Goal: Information Seeking & Learning: Compare options

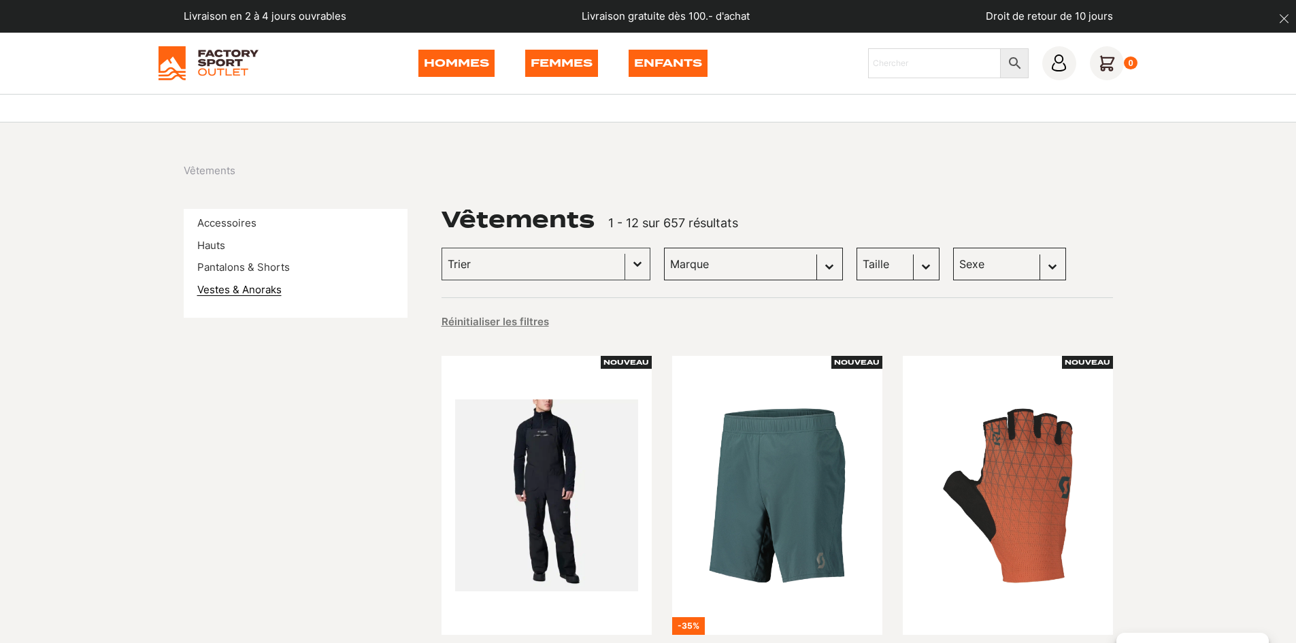
click at [239, 292] on link "Vestes & Anoraks" at bounding box center [239, 289] width 84 height 13
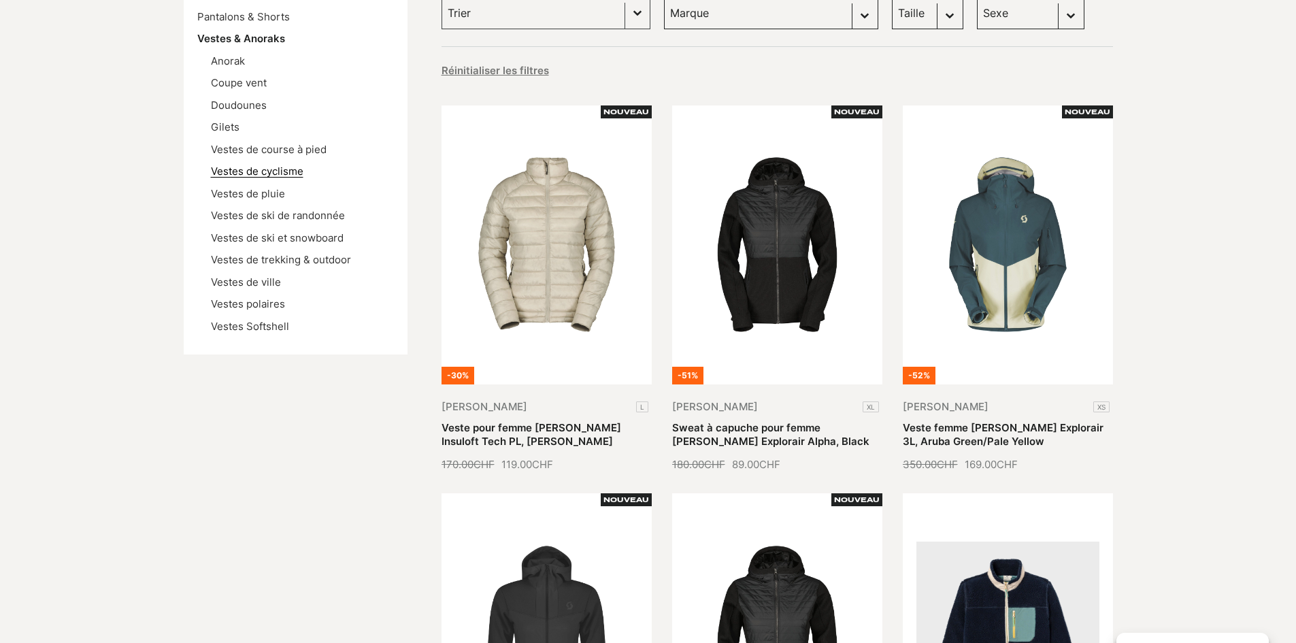
scroll to position [272, 0]
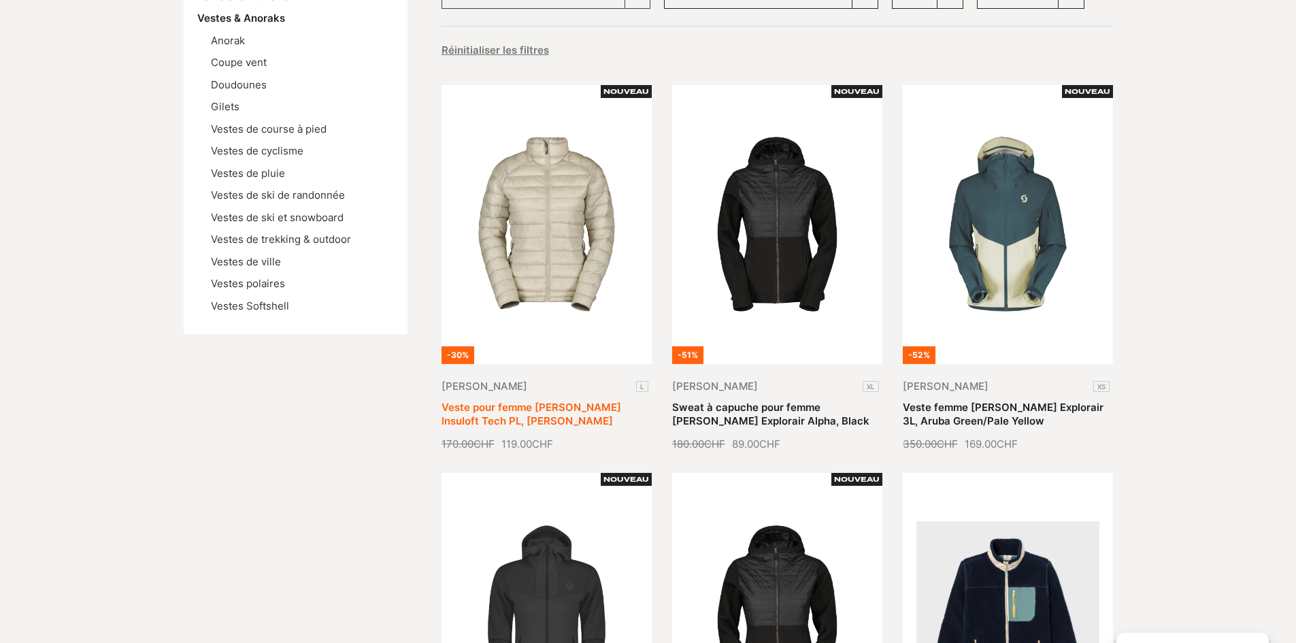
click at [540, 401] on link "Veste pour femme [PERSON_NAME] Insuloft Tech PL, [PERSON_NAME]" at bounding box center [531, 414] width 180 height 27
click at [258, 88] on link "Doudounes" at bounding box center [239, 84] width 56 height 13
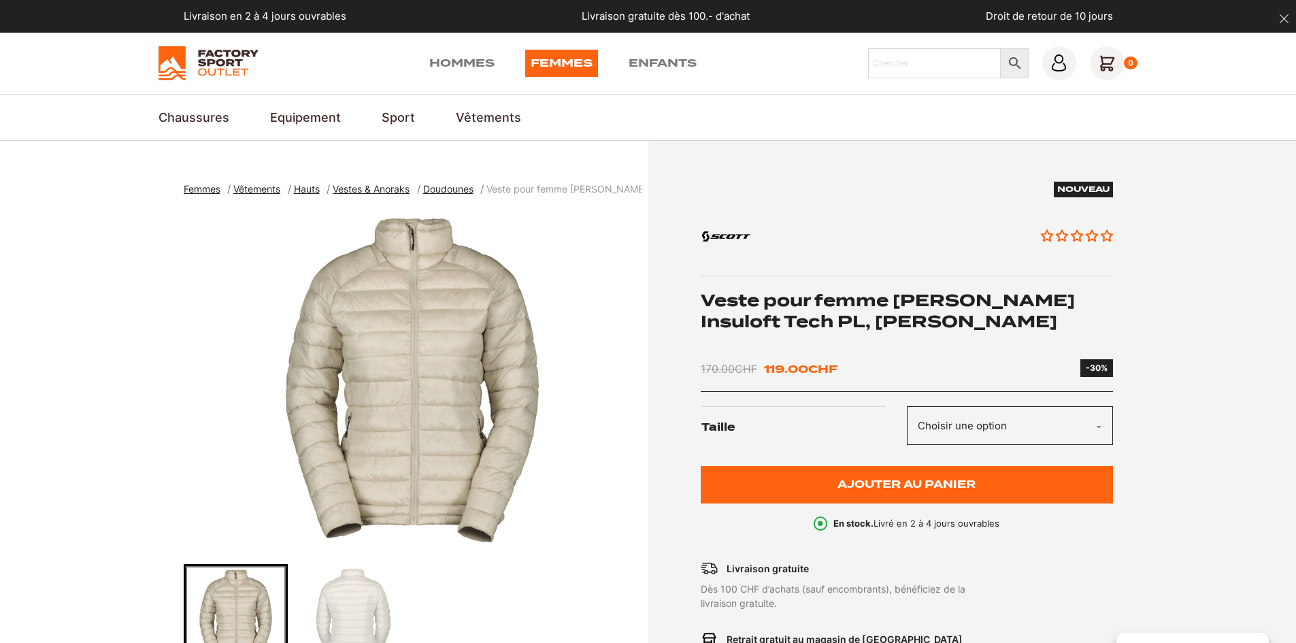
click at [1098, 426] on select "Choisir une option L" at bounding box center [1010, 425] width 206 height 39
drag, startPoint x: 1240, startPoint y: 330, endPoint x: 1227, endPoint y: 331, distance: 13.0
click at [1238, 332] on section "Femmes Vêtements Hauts Vestes & Anoraks Doudounes Veste pour femme SCOTT Insulo…" at bounding box center [648, 517] width 1296 height 752
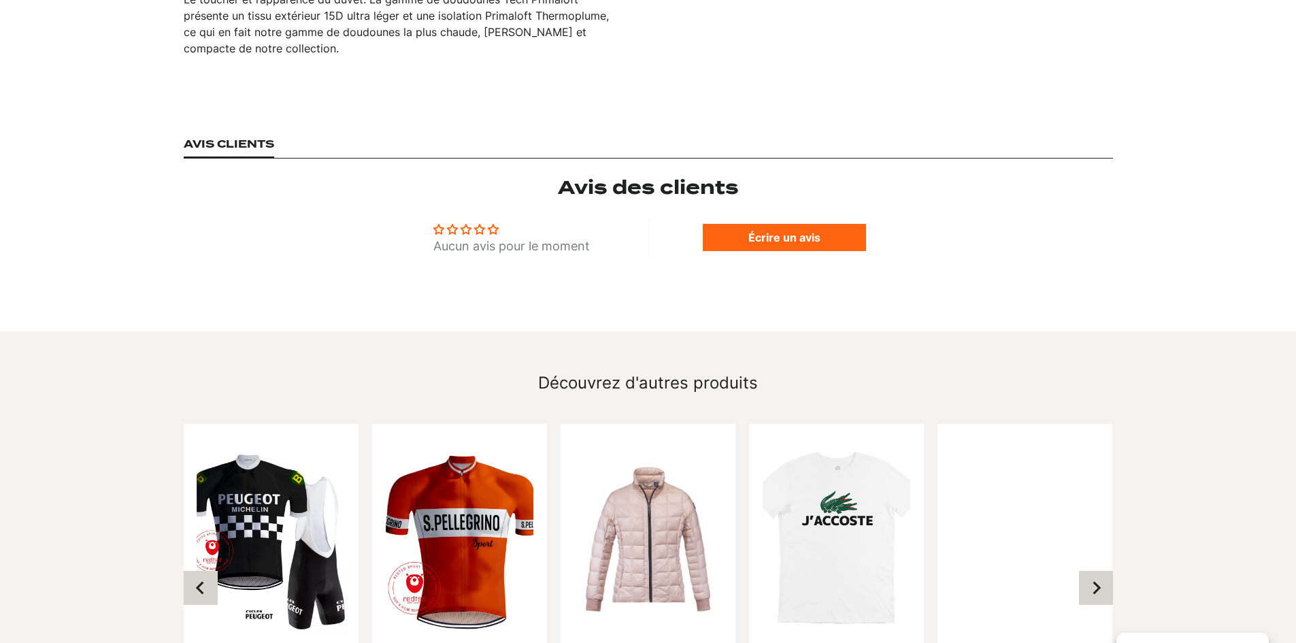
scroll to position [1224, 0]
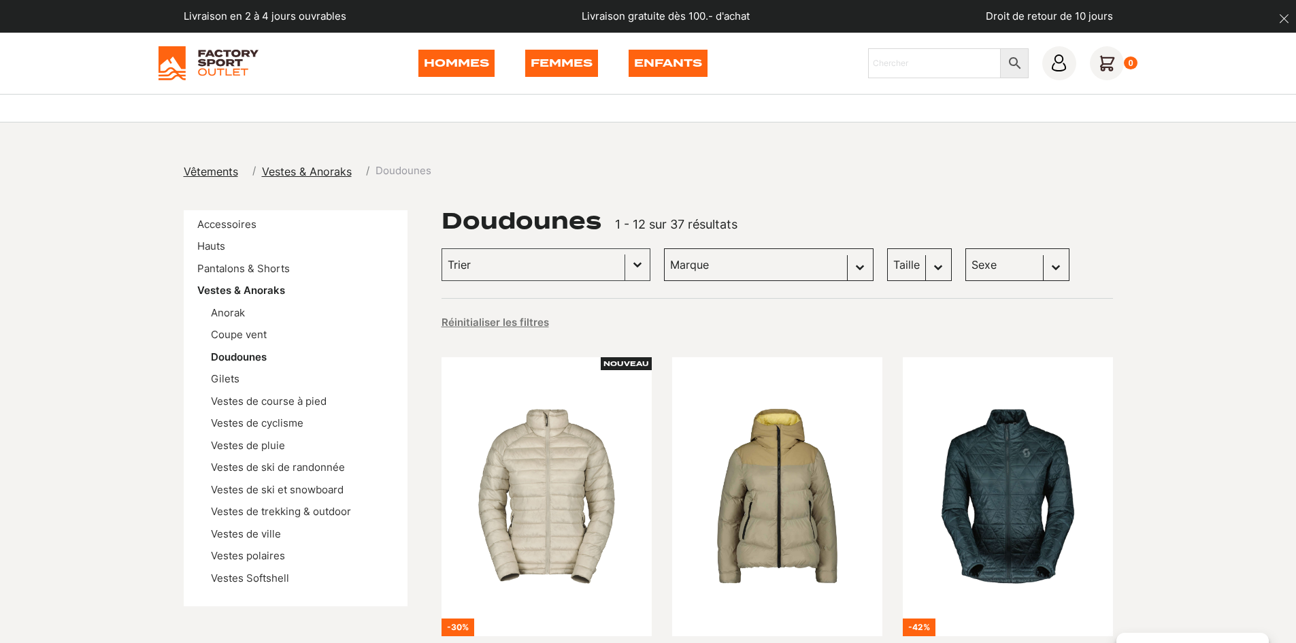
click at [975, 267] on select "Sexe Hommes (19) Femmes (18)" at bounding box center [1017, 264] width 104 height 33
select select "femmes"
click at [965, 248] on select "Sexe Hommes (19) Femmes (18)" at bounding box center [1017, 264] width 104 height 33
select select "femmes"
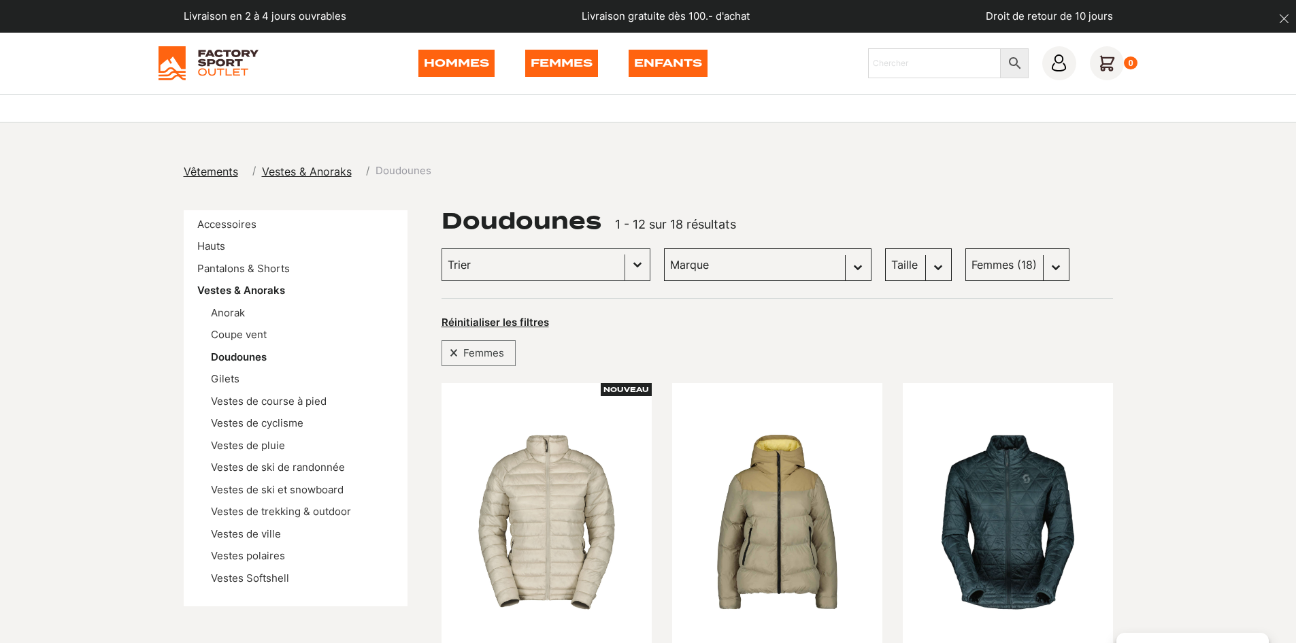
click at [778, 265] on select "Marque Columbia (4) Dolomite (3) Scott (9) Jones snowboards (1) Craft (0) Dicki…" at bounding box center [767, 264] width 207 height 33
select select "dolomite"
click at [664, 248] on select "Marque Columbia (4) Dolomite (3) Scott (9) Jones snowboards (1) Craft (0) Dicki…" at bounding box center [767, 264] width 207 height 33
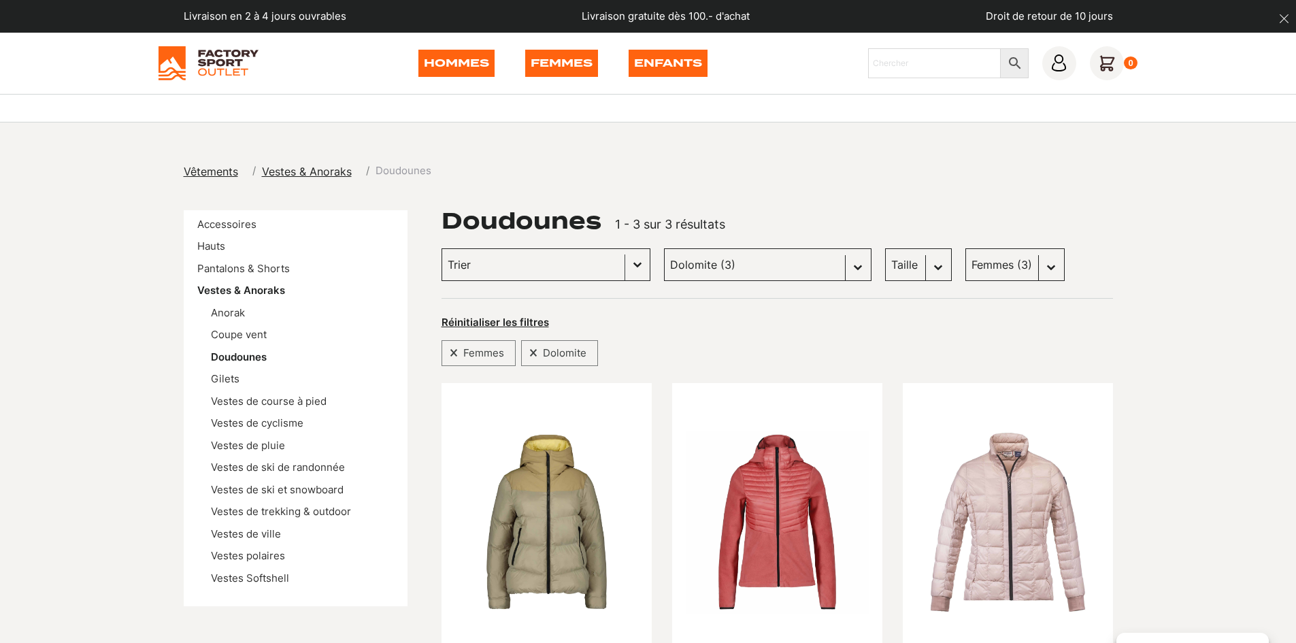
click at [625, 267] on button "Basculer la liste" at bounding box center [637, 264] width 24 height 31
click at [1089, 294] on div "Doudounes 1 - 3 sur 3 résultats Trier Trier le contenu Trier Plus récents Plus …" at bounding box center [776, 495] width 671 height 571
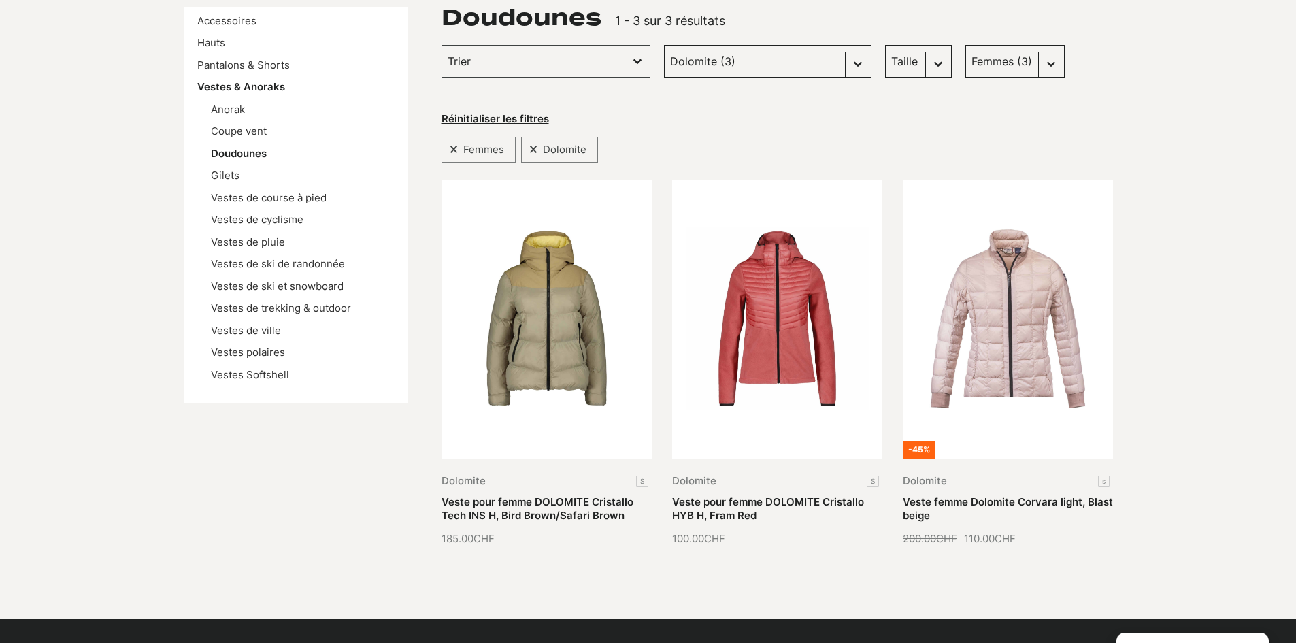
scroll to position [204, 0]
click at [258, 135] on link "Coupe vent" at bounding box center [239, 130] width 56 height 13
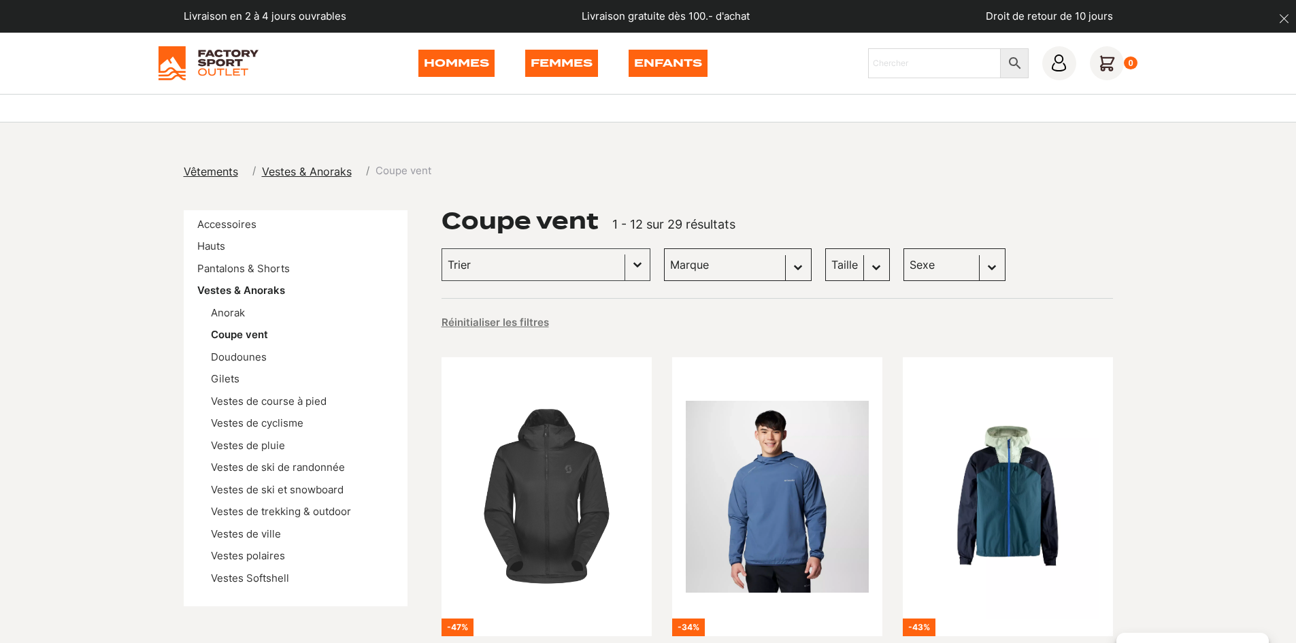
click at [923, 268] on select "Sexe Femmes (17) Hommes (11) Enfants (1)" at bounding box center [954, 264] width 102 height 33
select select "femmes"
click at [903, 248] on select "Sexe Femmes (17) Hommes (11) Enfants (1)" at bounding box center [954, 264] width 102 height 33
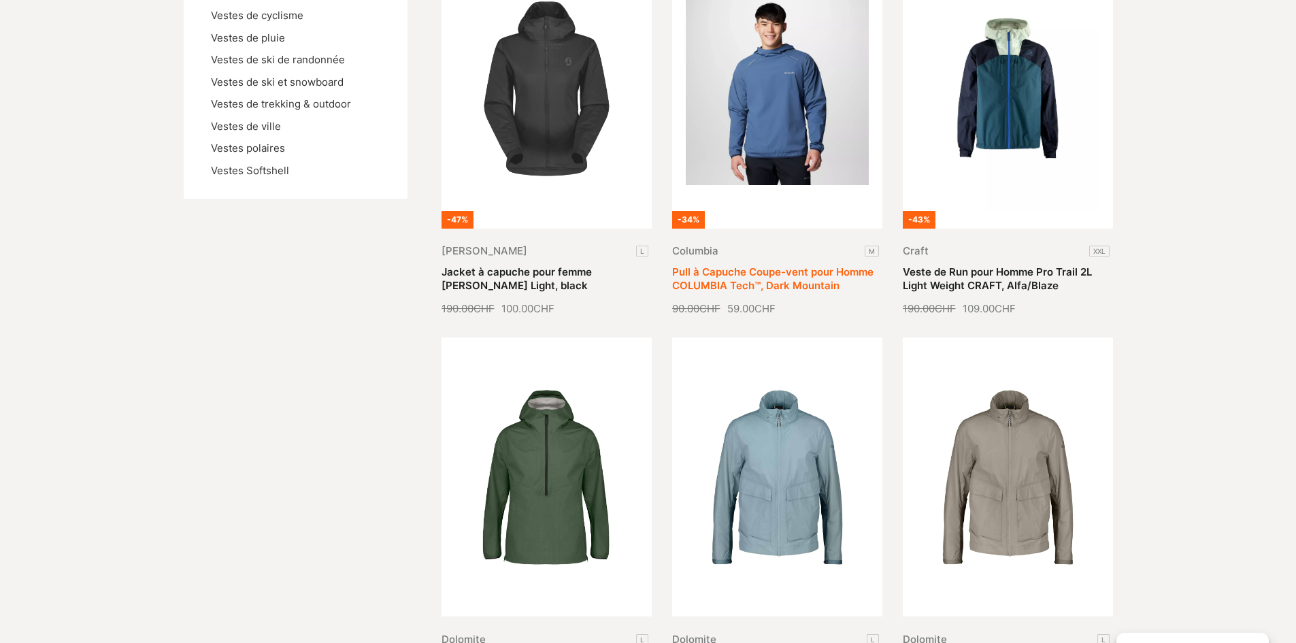
scroll to position [408, 0]
select select "femmes"
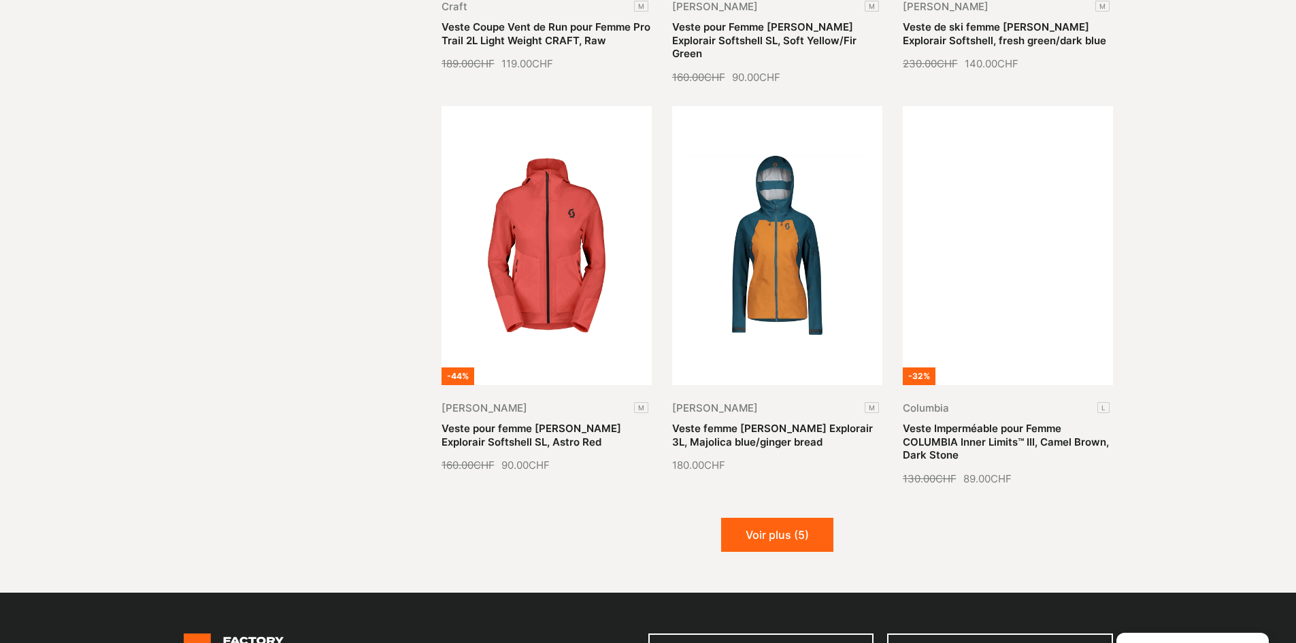
scroll to position [1632, 0]
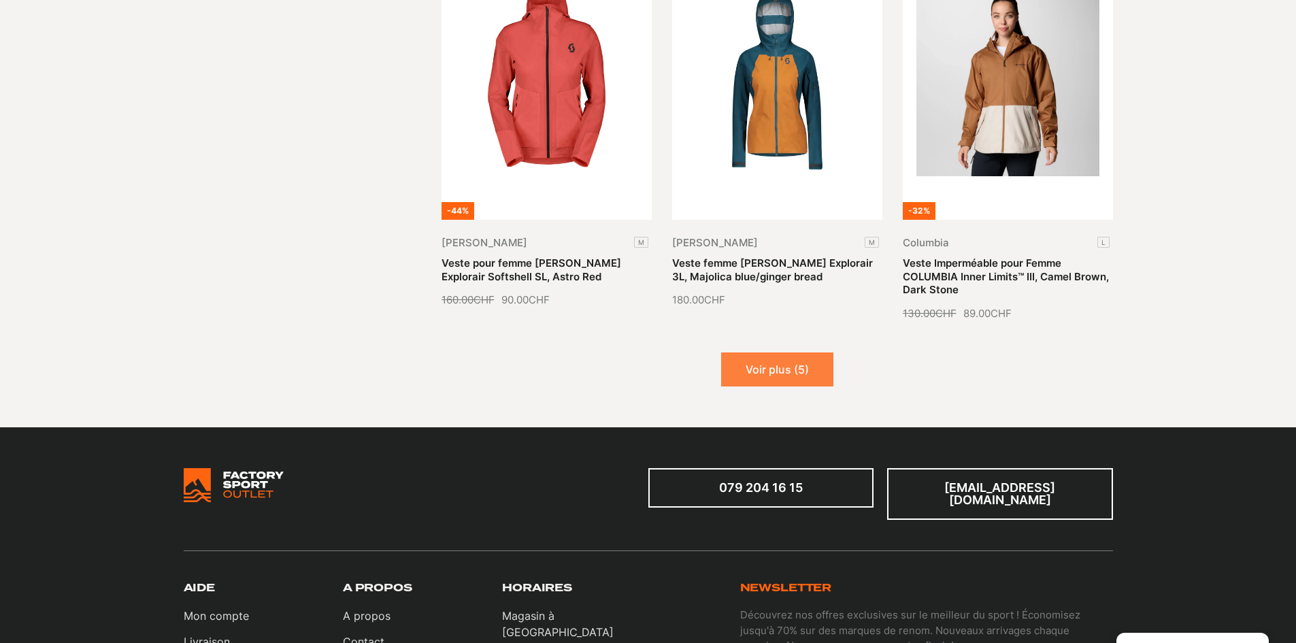
click at [787, 352] on button "Voir plus (5)" at bounding box center [777, 369] width 112 height 34
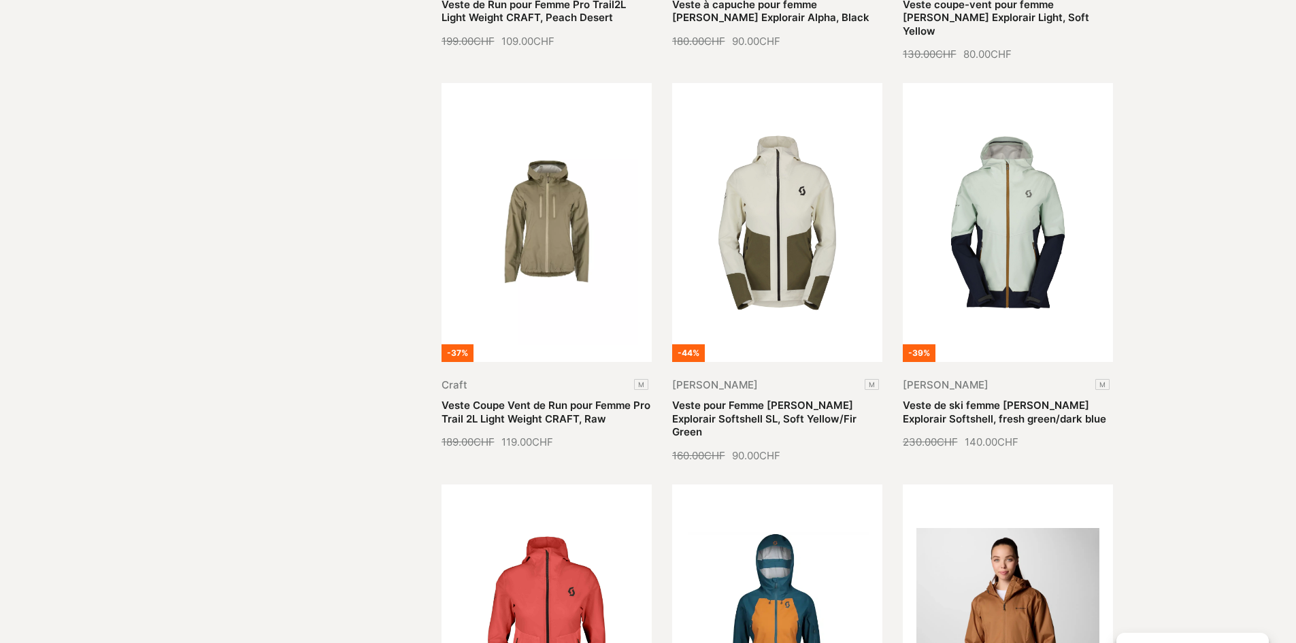
scroll to position [1088, 0]
select select
select select "Offcanvas"
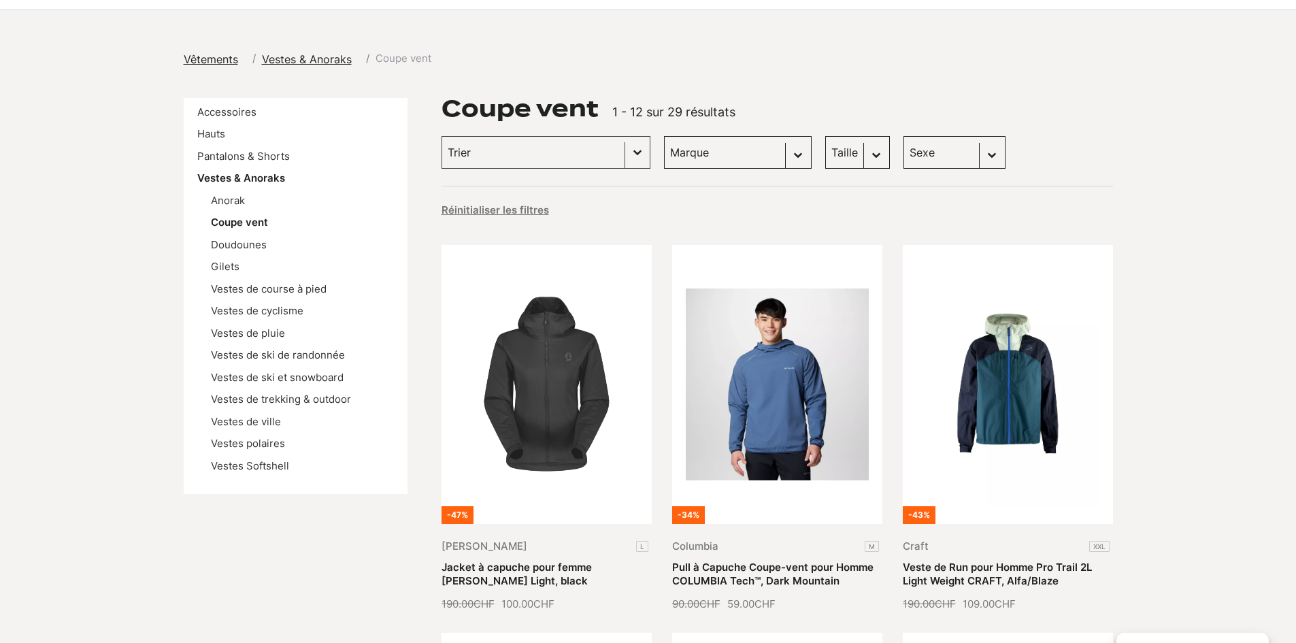
scroll to position [110, 0]
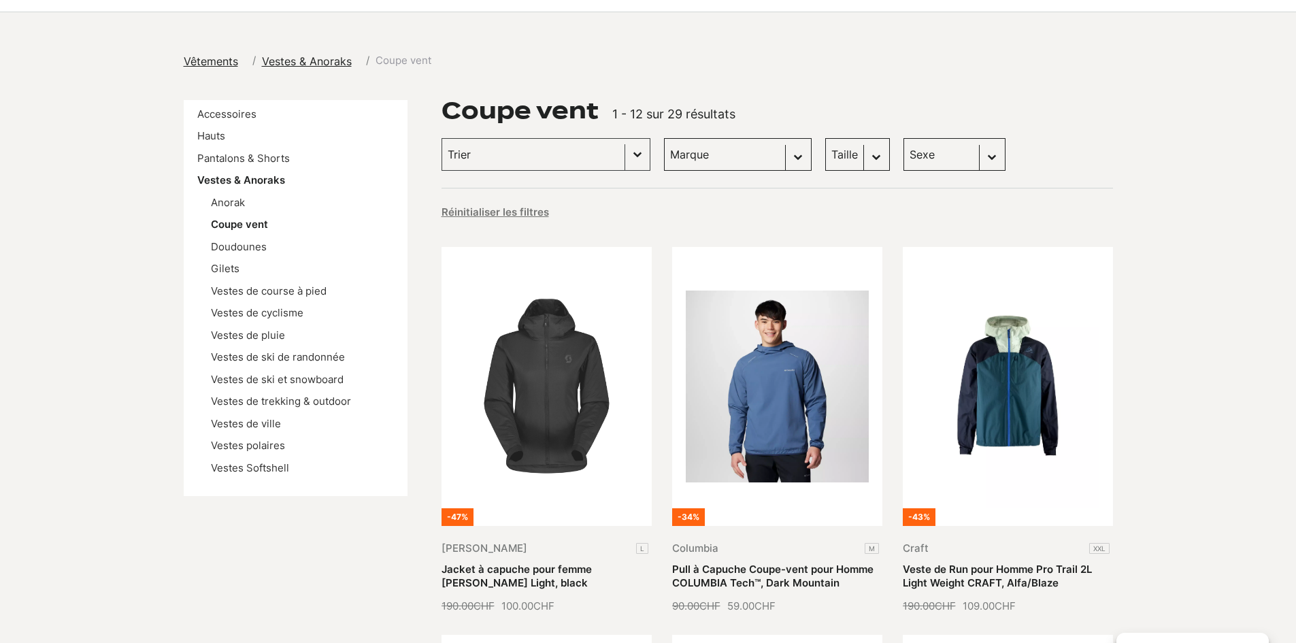
click at [825, 156] on select "Taille M (6) L (2) XL (1)" at bounding box center [857, 154] width 65 height 33
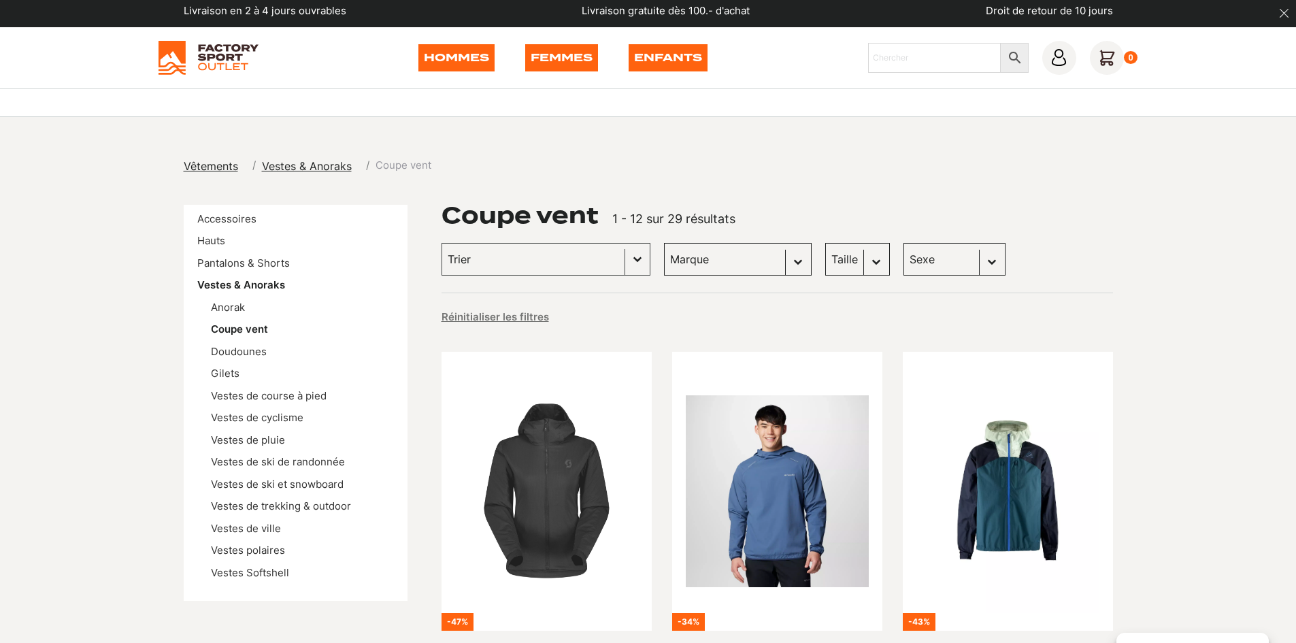
scroll to position [0, 0]
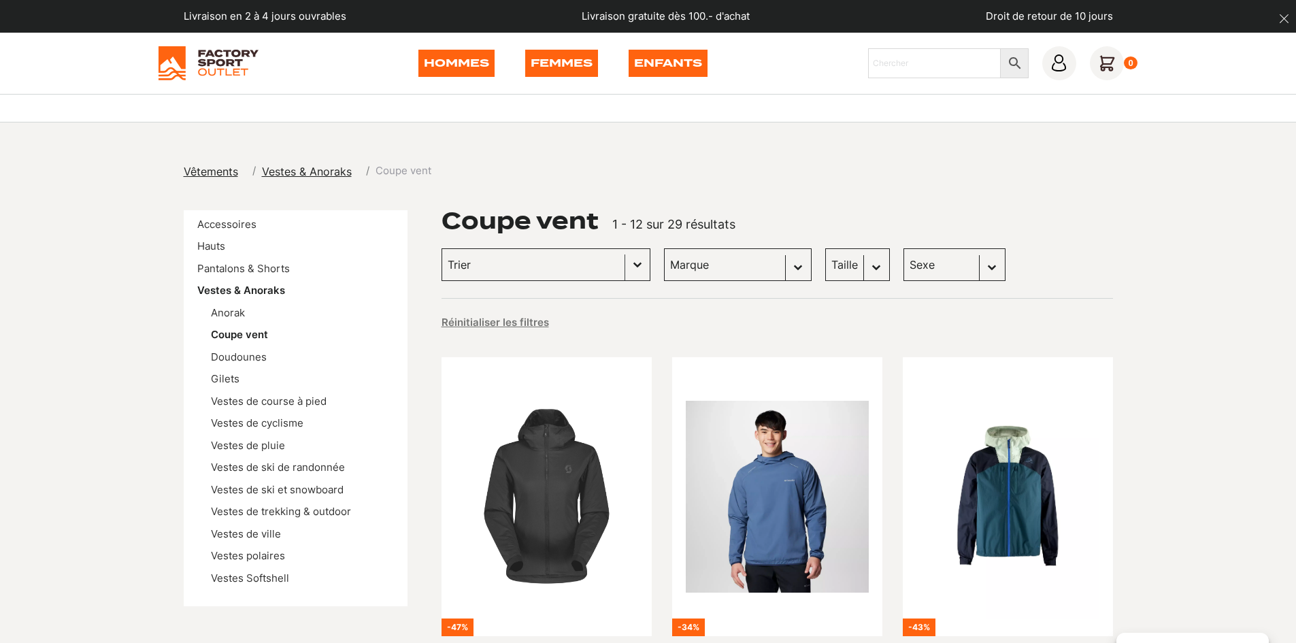
click at [625, 261] on button "Basculer la liste" at bounding box center [637, 264] width 24 height 31
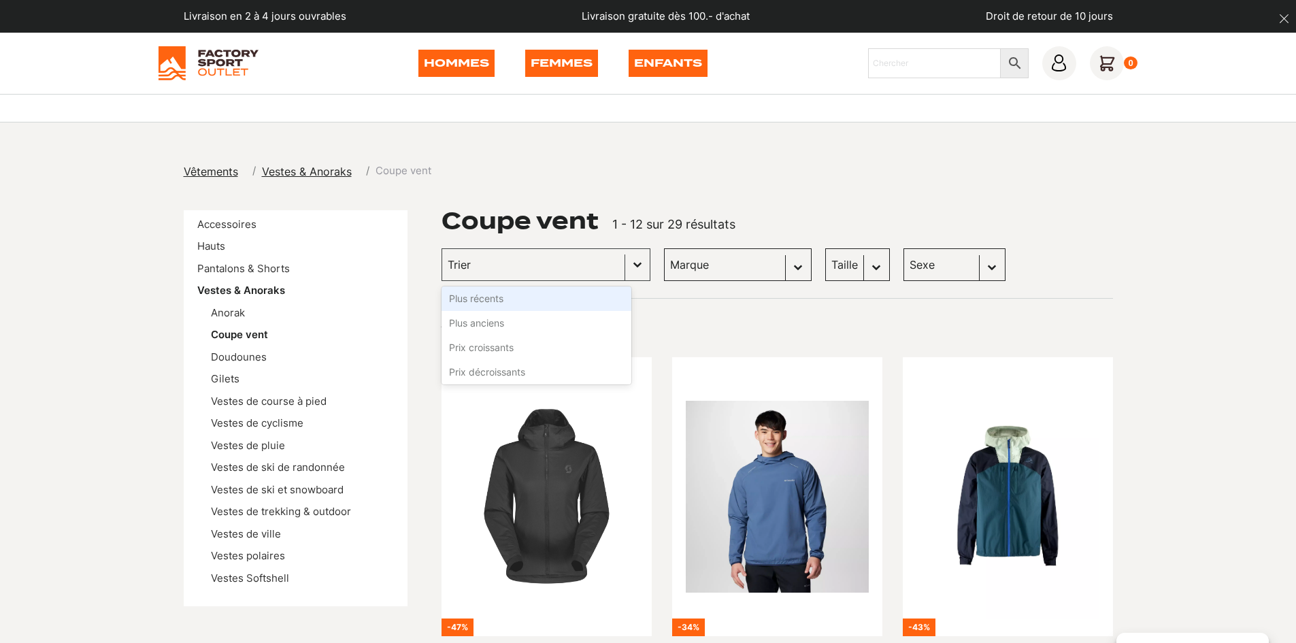
click at [490, 301] on li "Plus récents" at bounding box center [536, 298] width 190 height 24
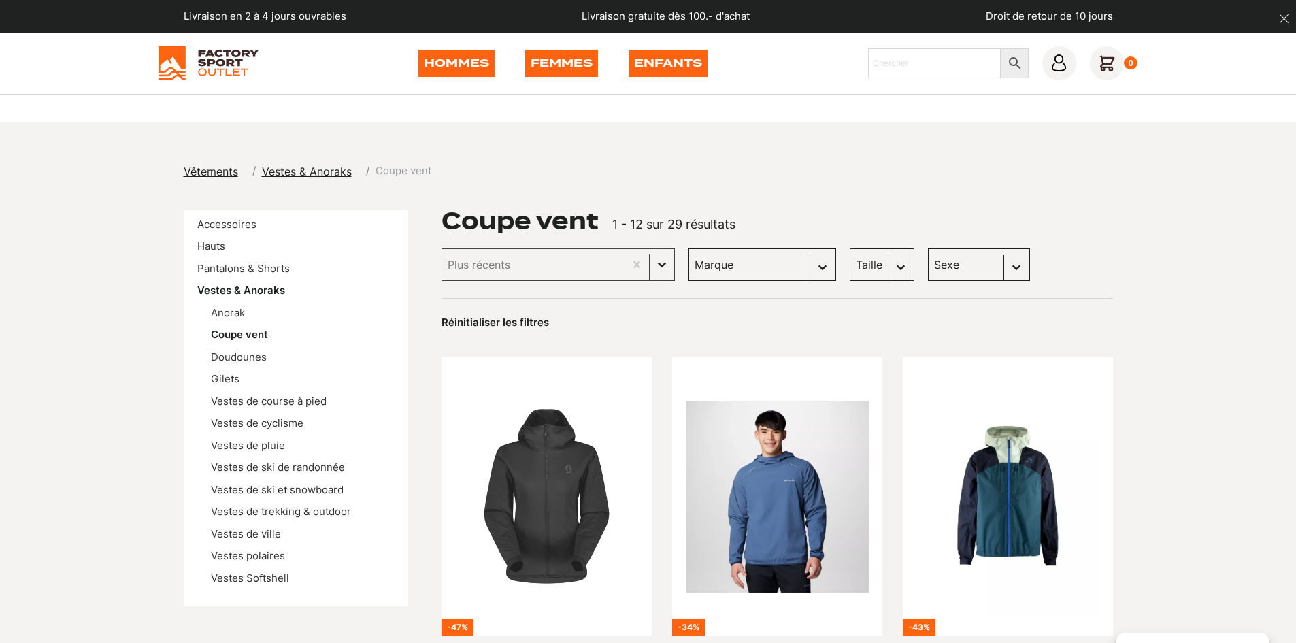
click at [758, 264] on select "Marque Scott (12) Dolomite (9) Craft (5) Columbia (2) All Ocean (1)" at bounding box center [762, 264] width 148 height 33
select select "dolomite"
click at [688, 248] on select "Marque Scott (12) Dolomite (9) Craft (5) Columbia (2) All Ocean (1)" at bounding box center [762, 264] width 148 height 33
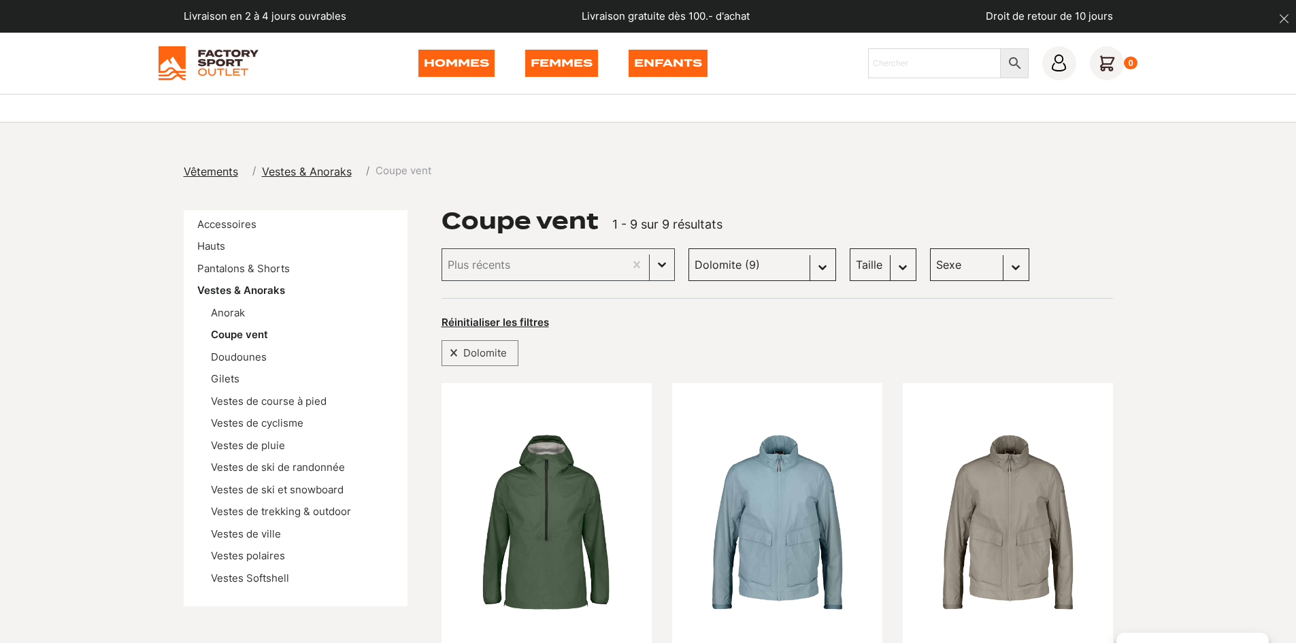
click at [953, 267] on select "Sexe Femmes (4) Hommes (5) Enfants (0)" at bounding box center [979, 264] width 99 height 33
select select "femmes"
click at [930, 248] on select "Sexe Femmes (4) Hommes (5) Enfants (0)" at bounding box center [979, 264] width 99 height 33
select select "femmes"
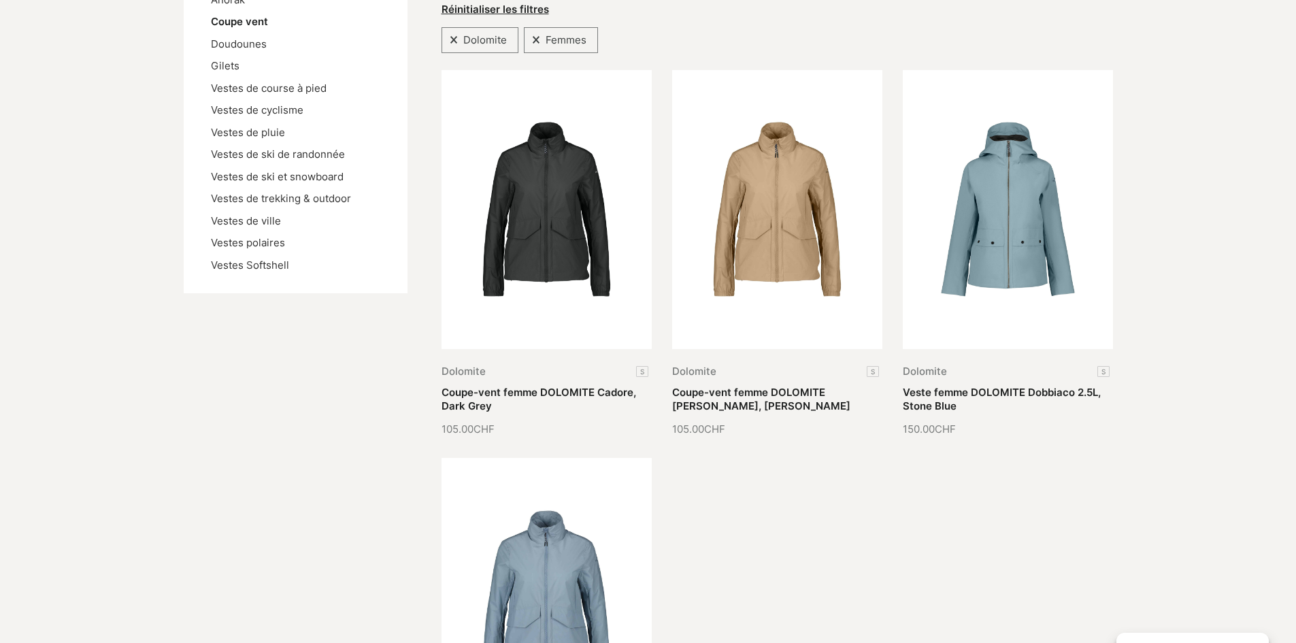
scroll to position [272, 0]
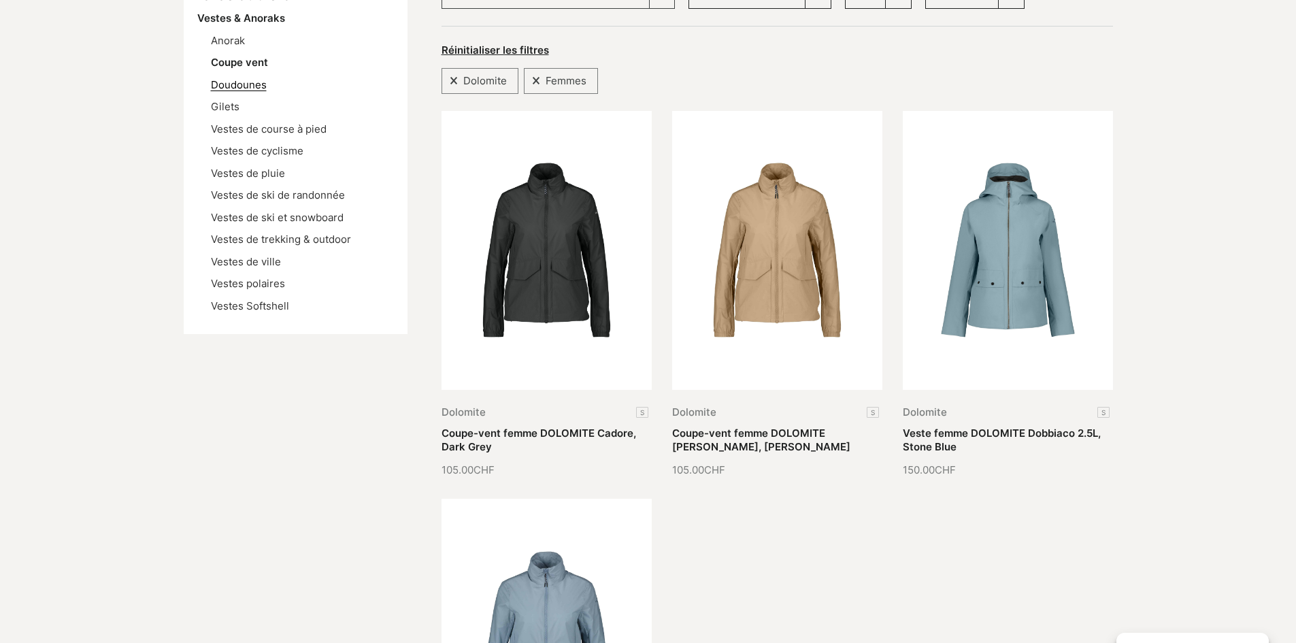
click at [245, 84] on link "Doudounes" at bounding box center [239, 84] width 56 height 13
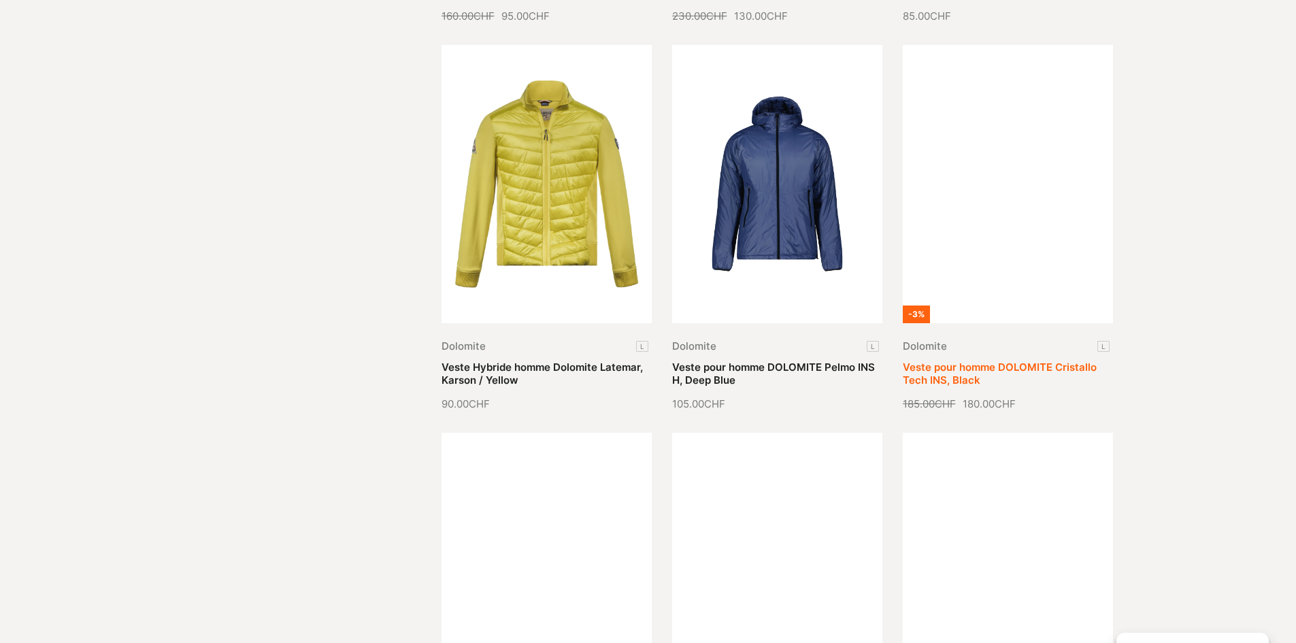
scroll to position [1360, 0]
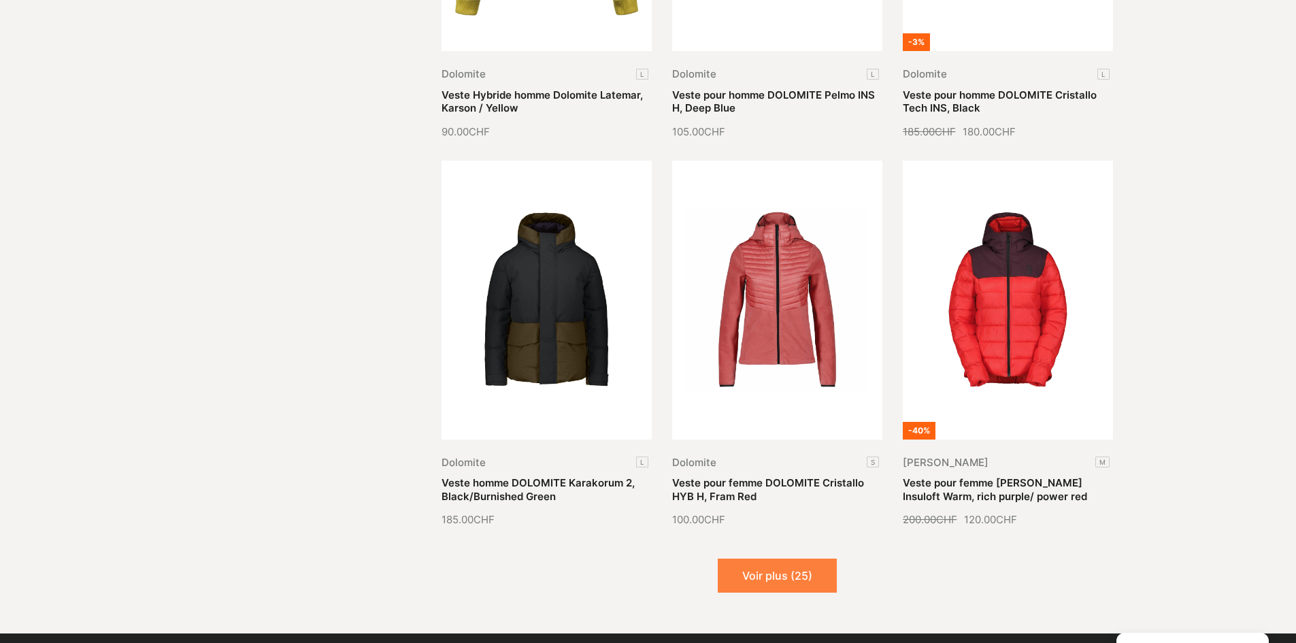
click at [792, 576] on button "Voir plus (25)" at bounding box center [776, 575] width 119 height 34
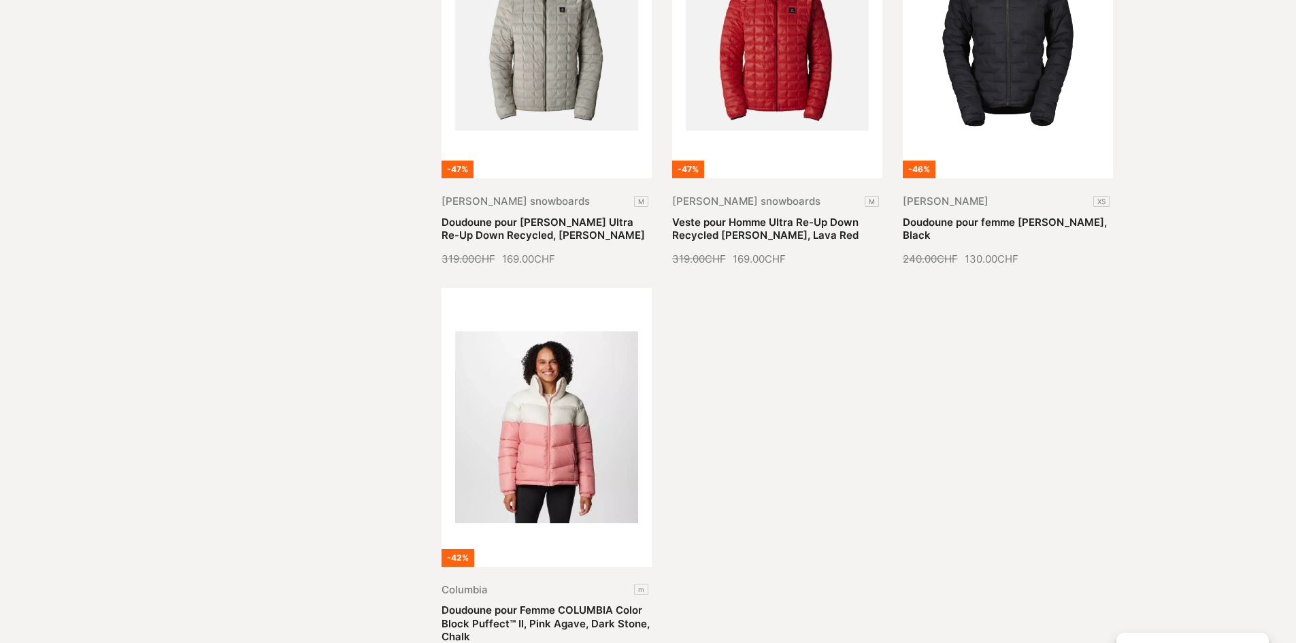
scroll to position [2992, 0]
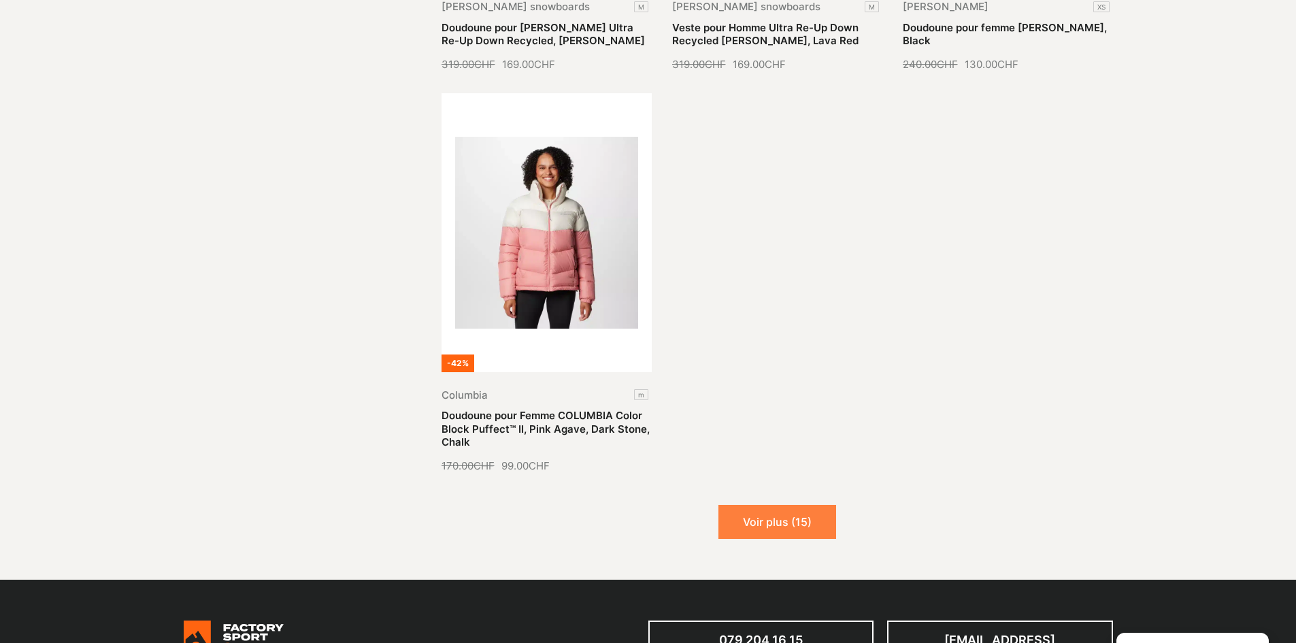
click at [768, 523] on button "Voir plus (15)" at bounding box center [777, 522] width 118 height 34
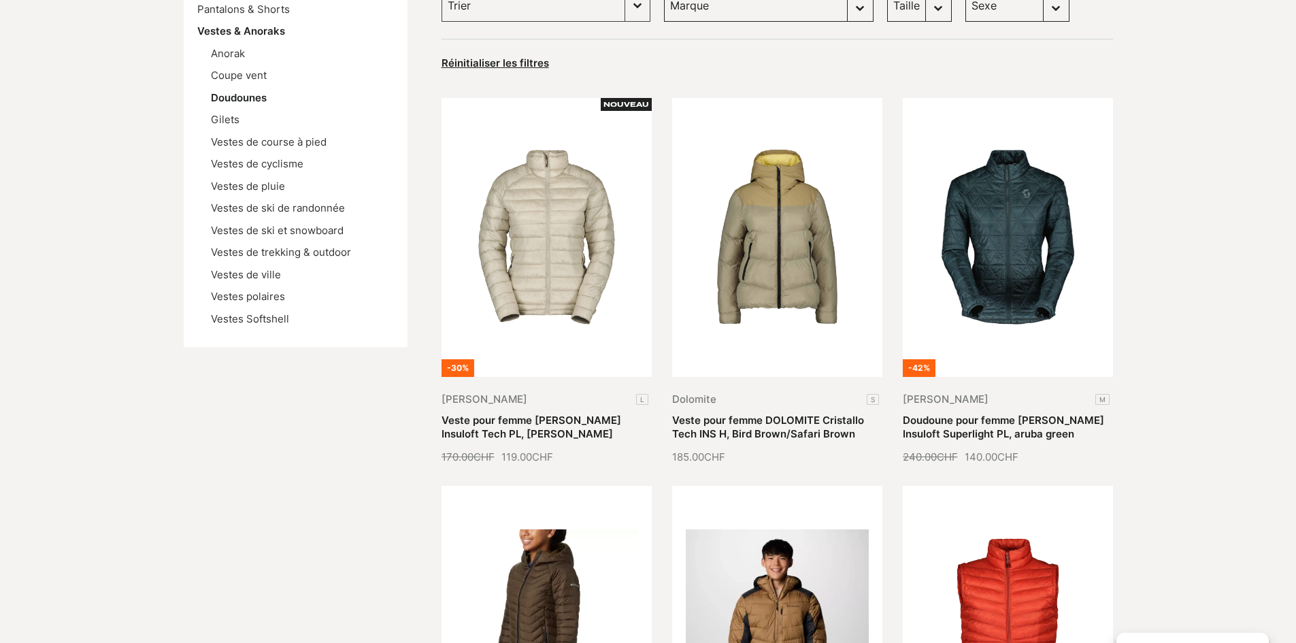
scroll to position [248, 0]
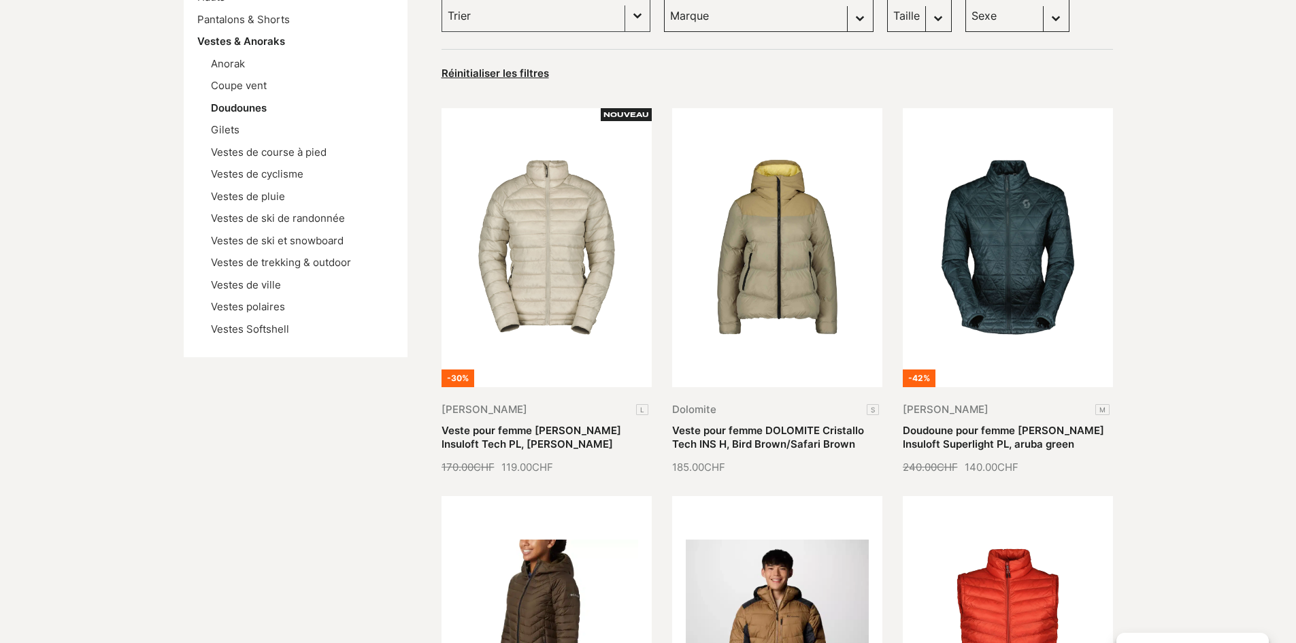
click at [979, 10] on select "Sexe Hommes (19) Femmes (18)" at bounding box center [1017, 15] width 104 height 33
select select "femmes"
click at [965, 0] on select "Sexe Hommes (19) Femmes (18)" at bounding box center [1017, 16] width 104 height 33
select select "femmes"
